Goal: Check status: Check status

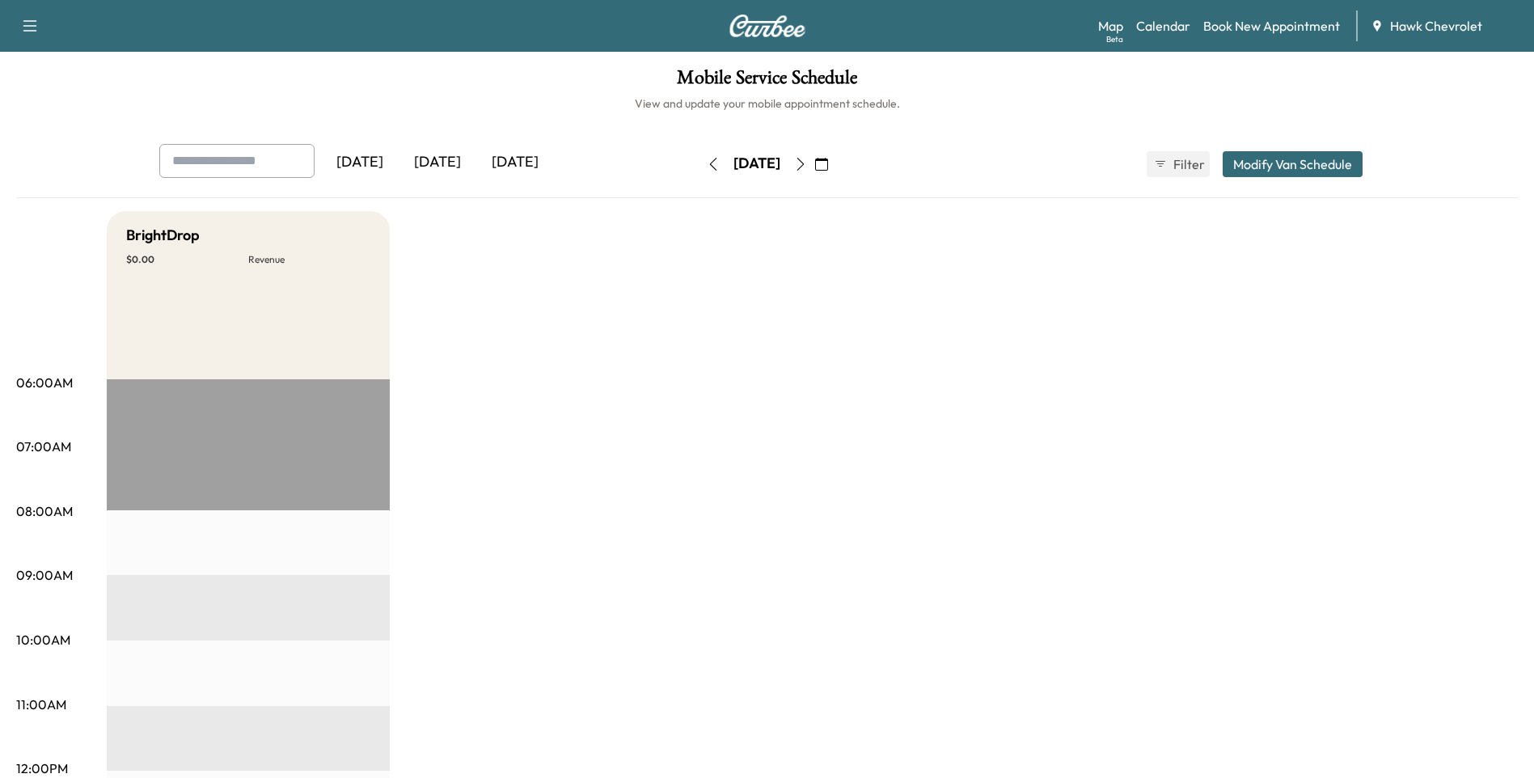
click at [828, 166] on icon "button" at bounding box center [821, 164] width 13 height 13
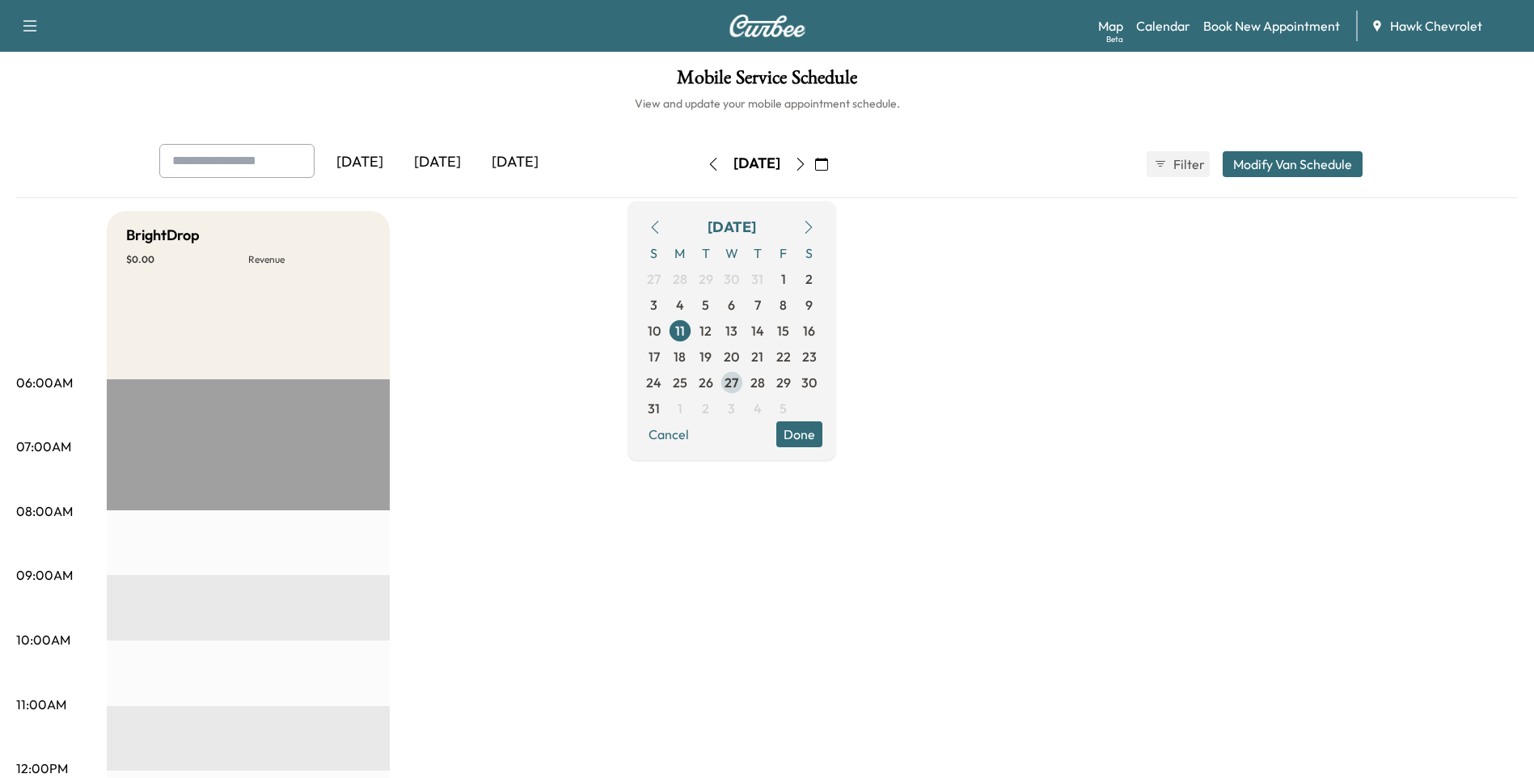
click at [738, 380] on span "27" at bounding box center [731, 382] width 14 height 19
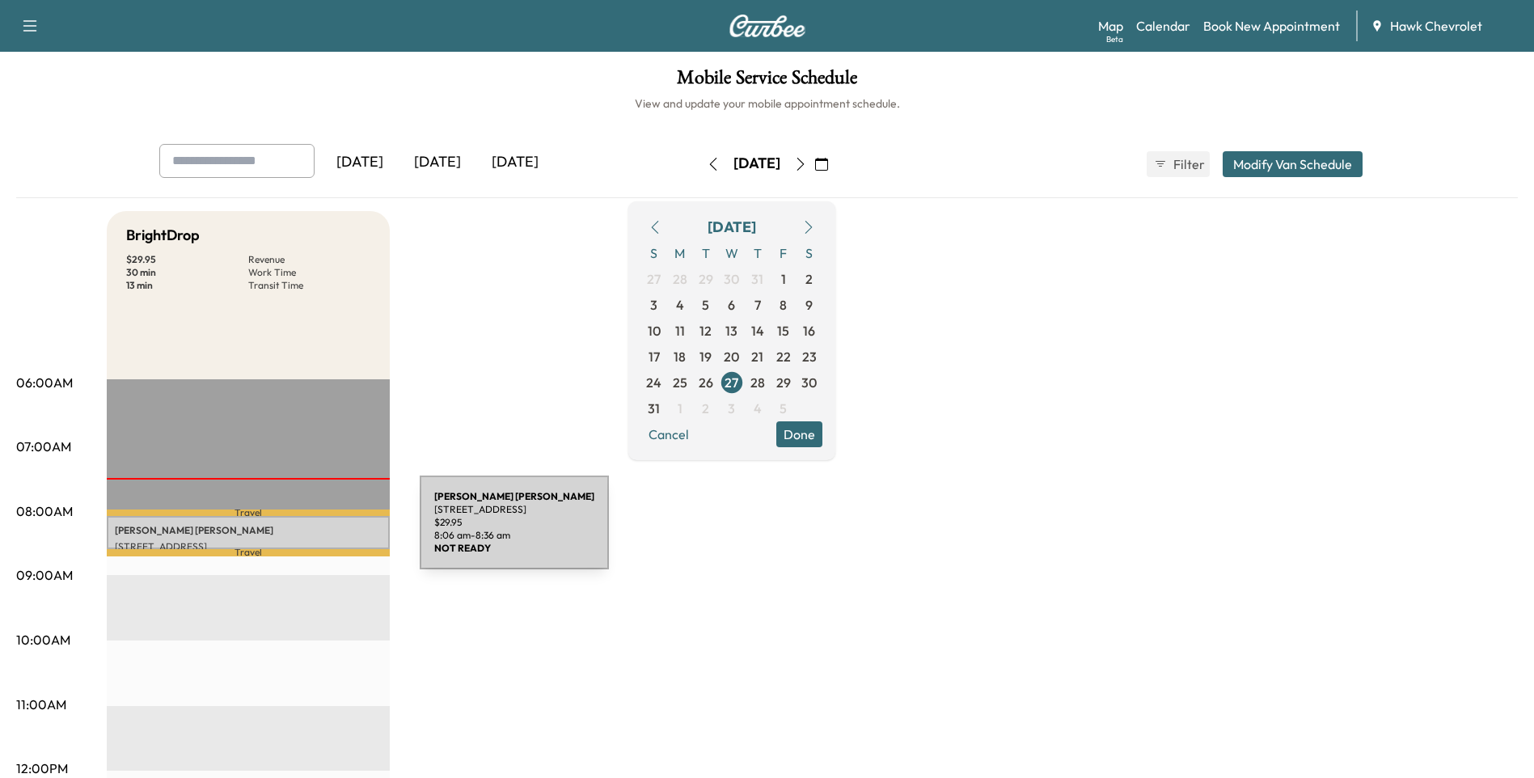
click at [298, 532] on p "[PERSON_NAME]" at bounding box center [248, 530] width 267 height 13
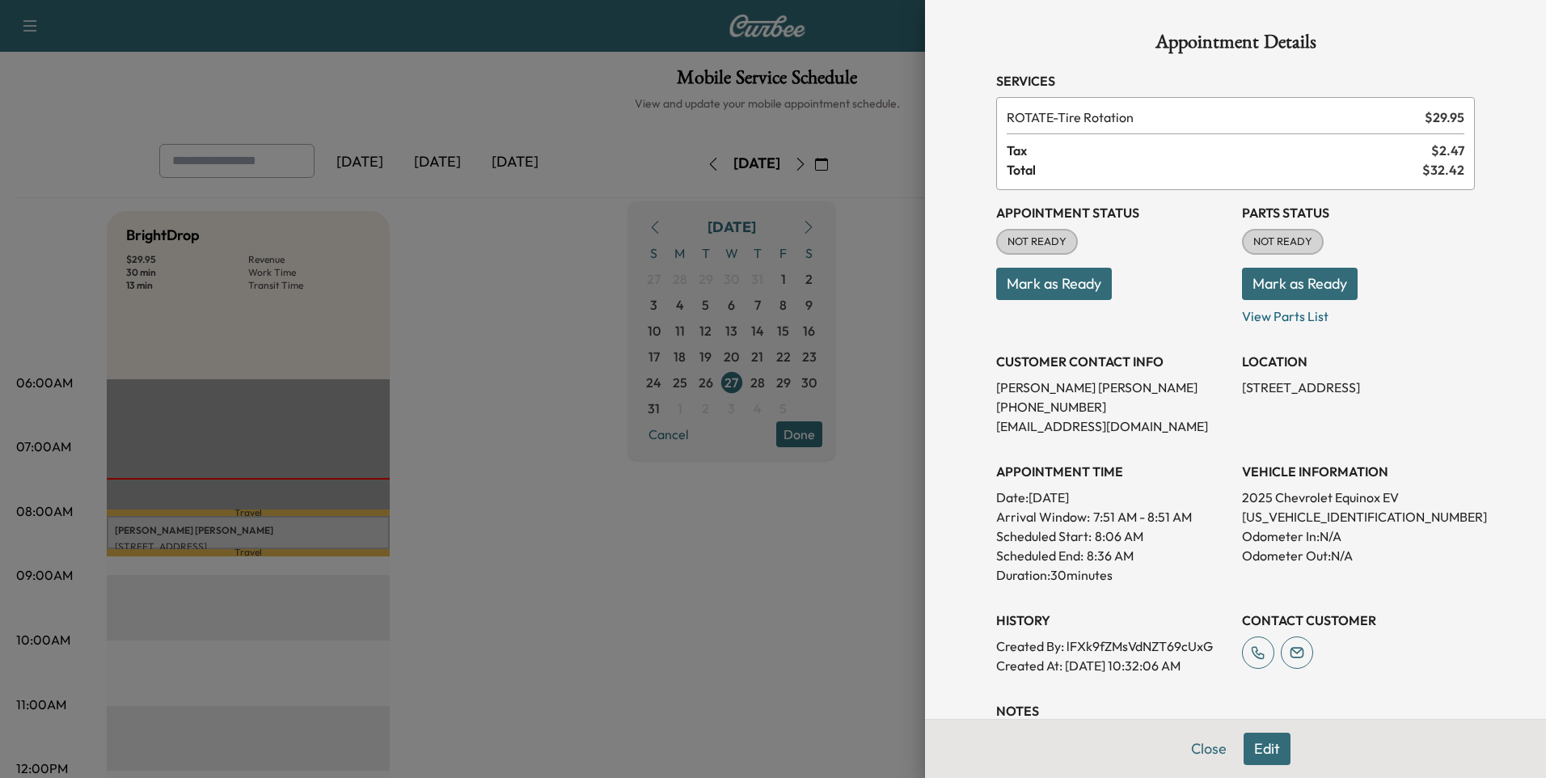
click at [427, 523] on div at bounding box center [773, 389] width 1546 height 778
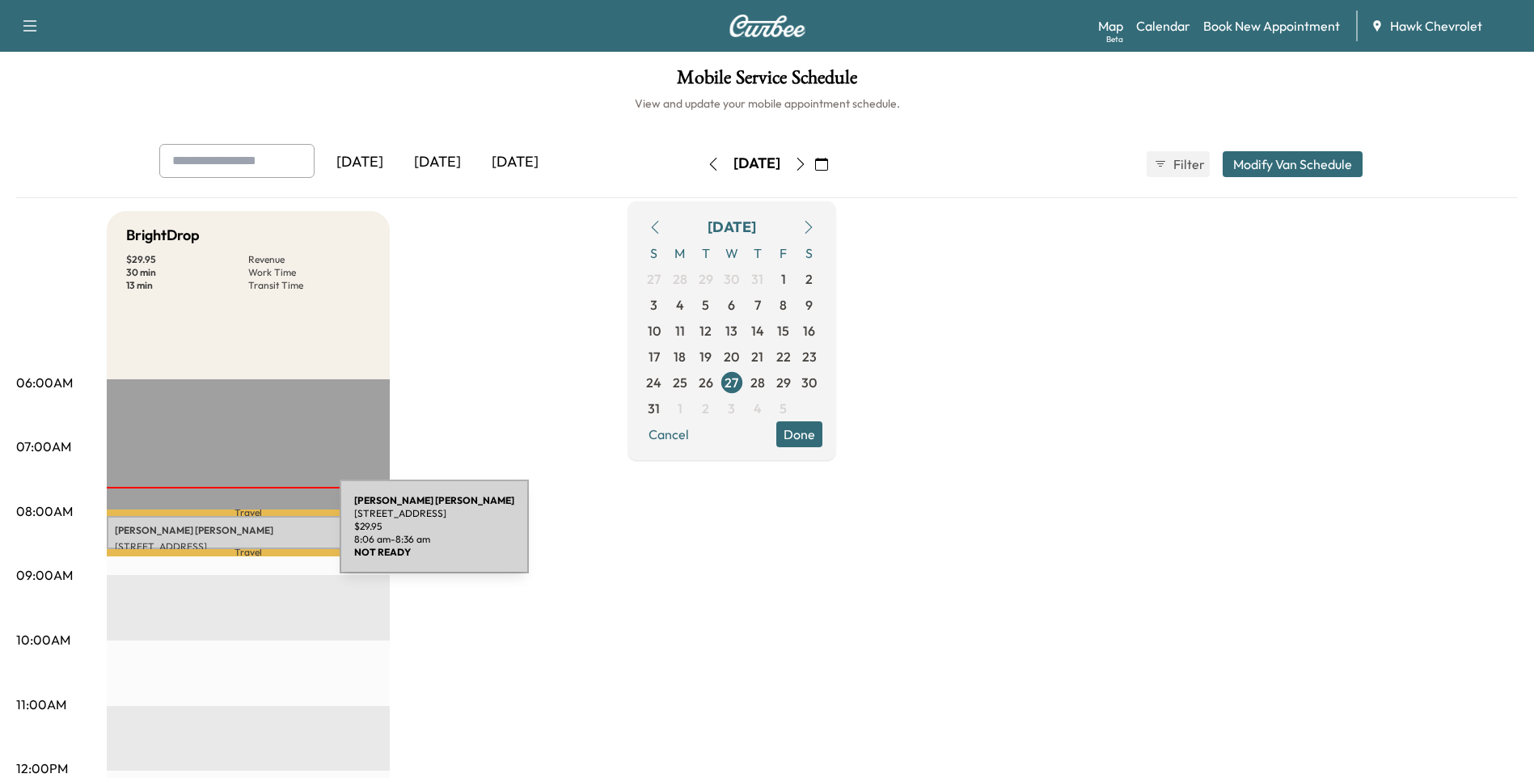
click at [219, 536] on div "[PERSON_NAME] [STREET_ADDRESS] $ 29.95 8:06 am - 8:36 am" at bounding box center [248, 532] width 283 height 32
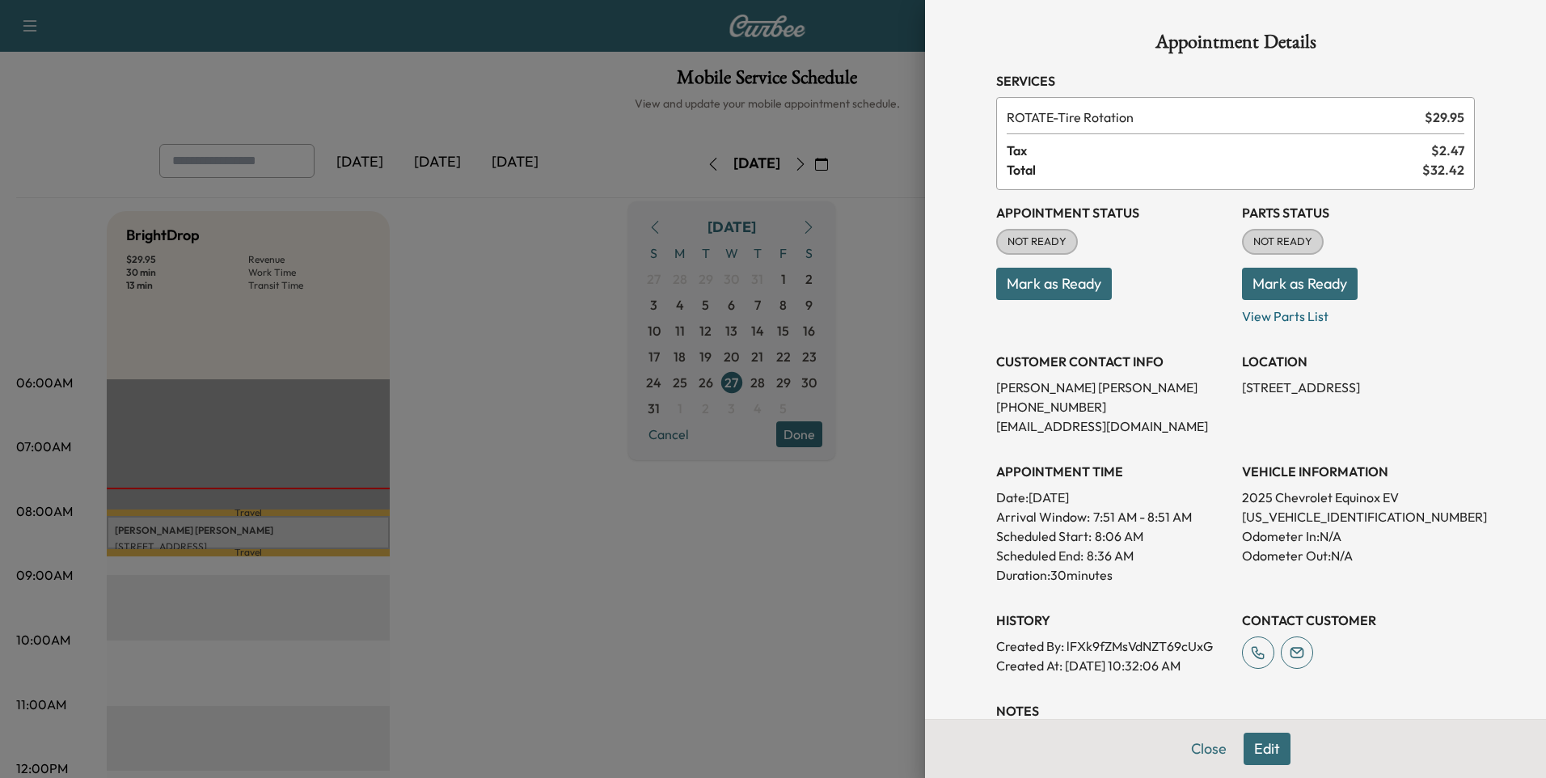
click at [1279, 291] on button "Mark as Ready" at bounding box center [1300, 284] width 116 height 32
click at [1060, 286] on button "Mark as Ready" at bounding box center [1054, 284] width 116 height 32
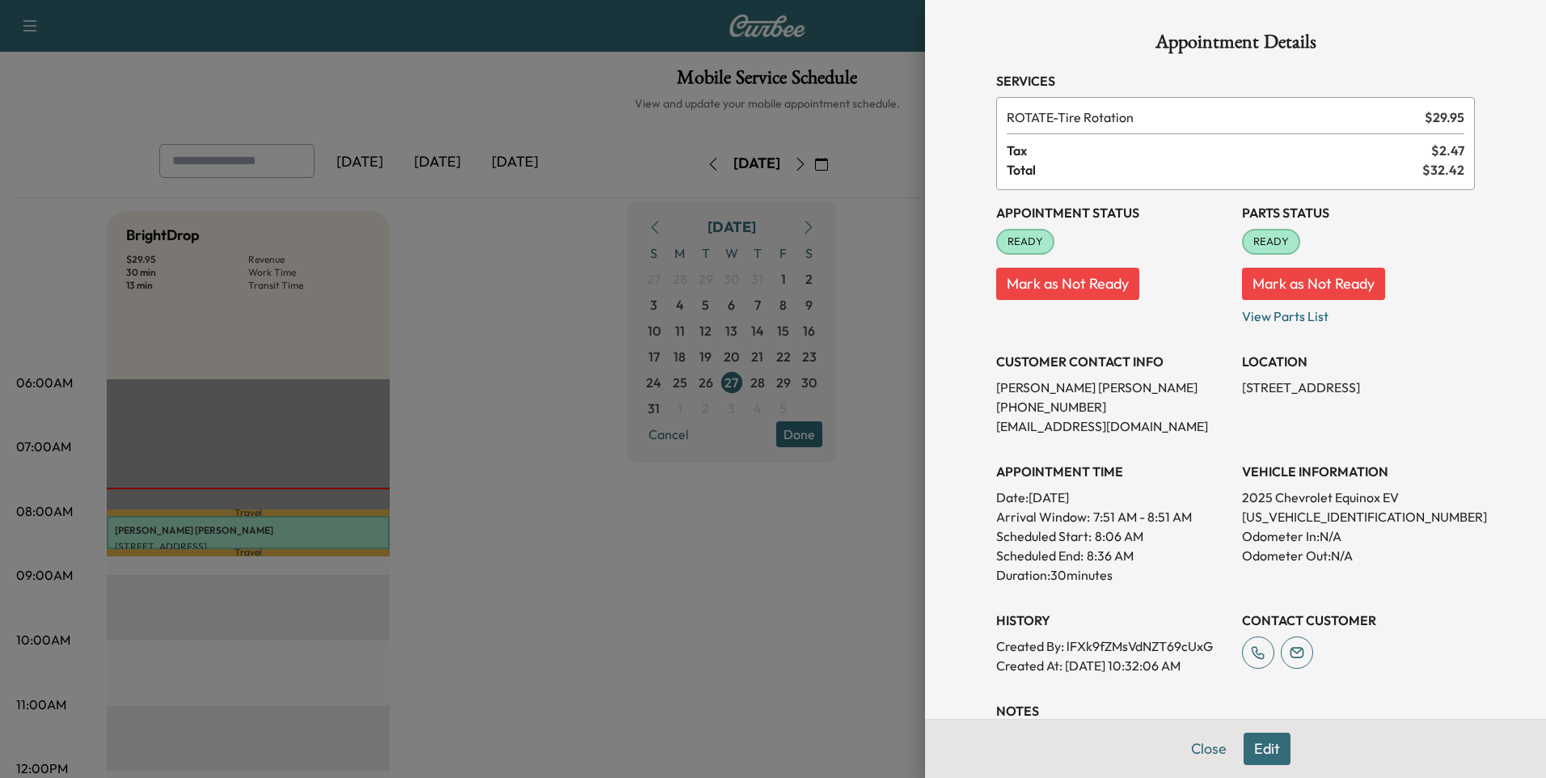
click at [535, 333] on div at bounding box center [773, 389] width 1546 height 778
